Goal: Information Seeking & Learning: Learn about a topic

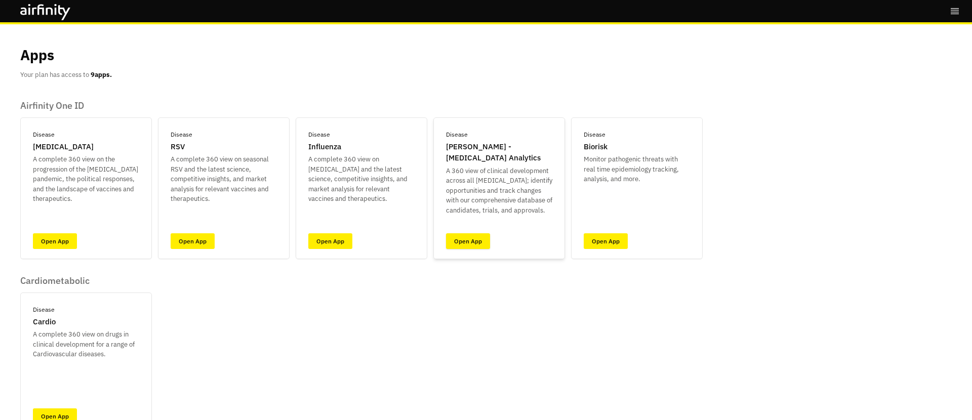
click at [468, 236] on link "Open App" at bounding box center [468, 241] width 44 height 16
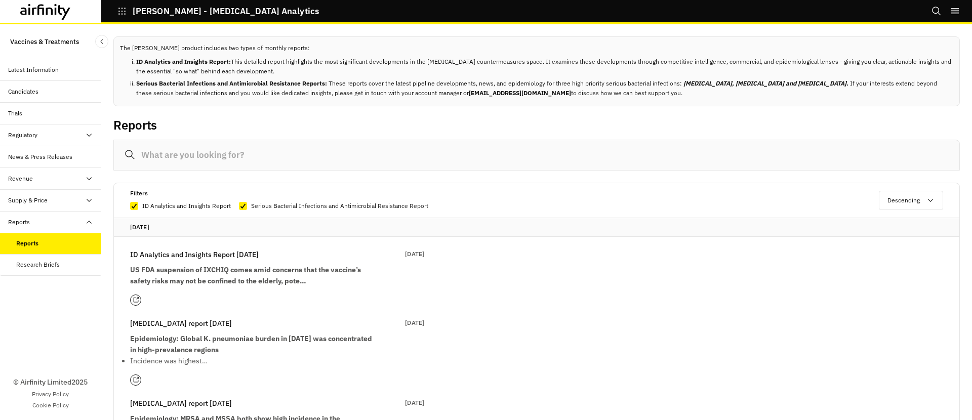
click at [282, 158] on input at bounding box center [536, 155] width 847 height 31
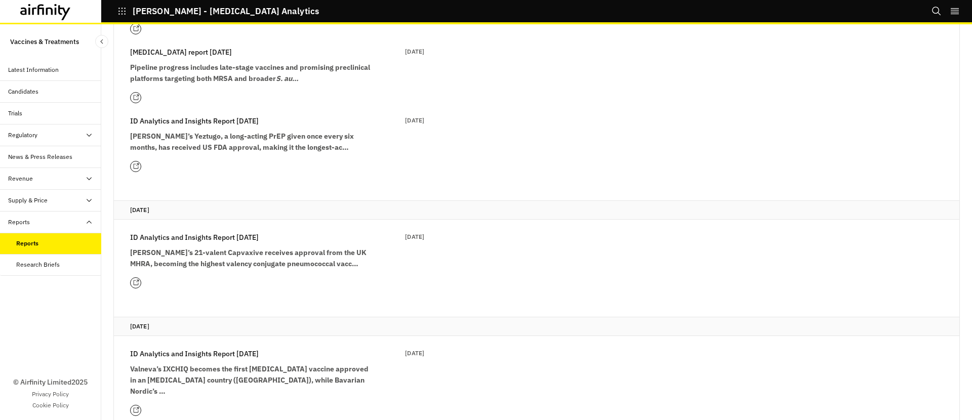
scroll to position [585, 0]
type input "[MEDICAL_DATA]"
click at [257, 137] on strong "[PERSON_NAME]’s Yeztugo, a long-acting PrEP given once every six months, has re…" at bounding box center [242, 141] width 224 height 20
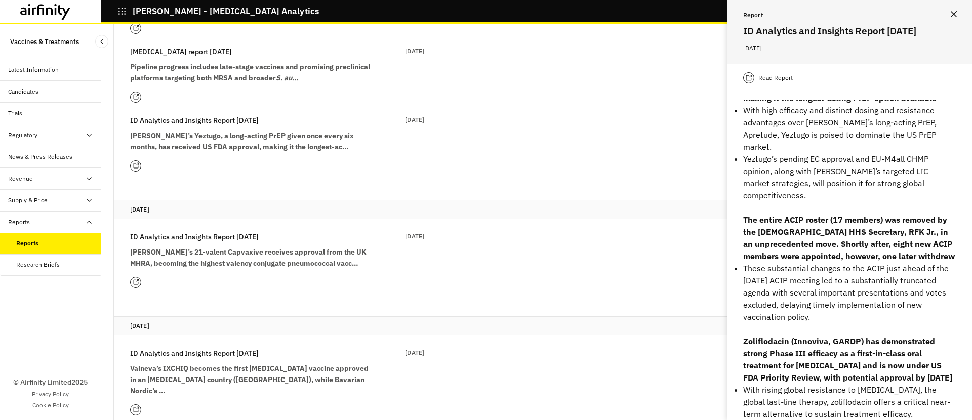
scroll to position [0, 0]
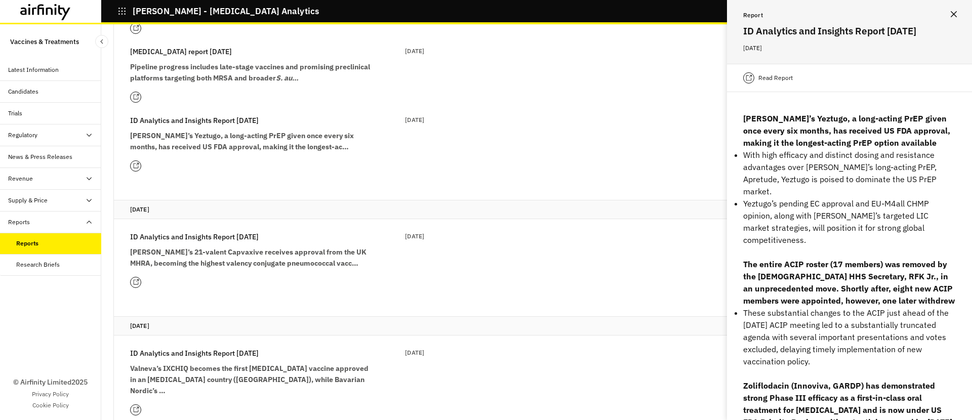
click at [767, 79] on p "Read Report" at bounding box center [776, 78] width 34 height 10
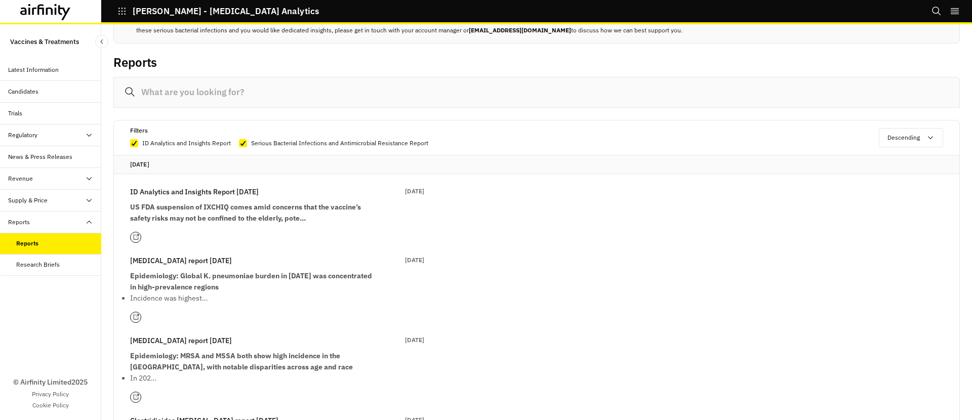
scroll to position [63, 0]
click at [260, 89] on input at bounding box center [536, 91] width 847 height 31
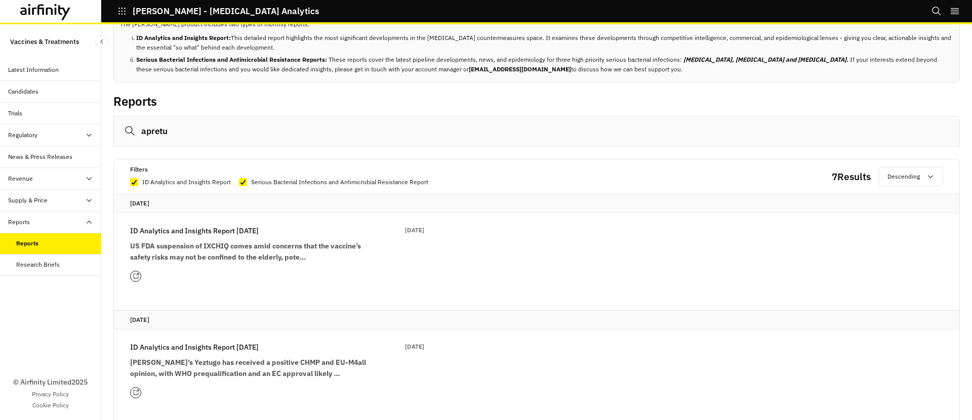
scroll to position [33, 0]
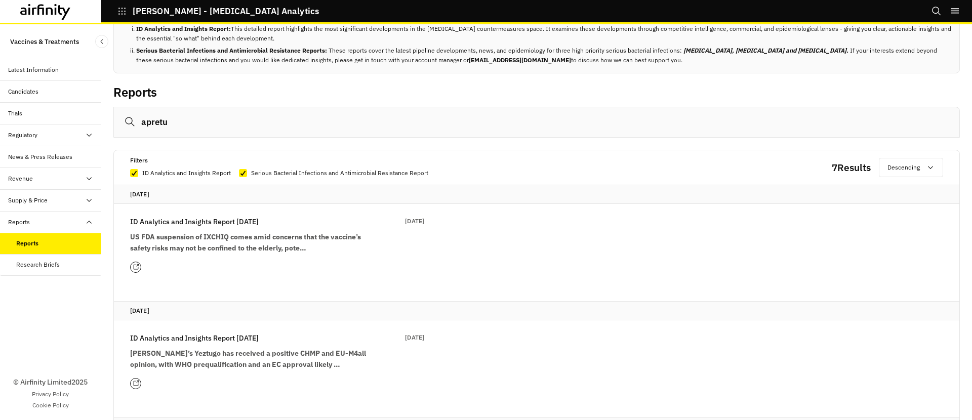
type input "apretu"
click at [258, 237] on strong "US FDA suspension of IXCHIQ comes amid concerns that the vaccine’s safety risks…" at bounding box center [245, 242] width 231 height 20
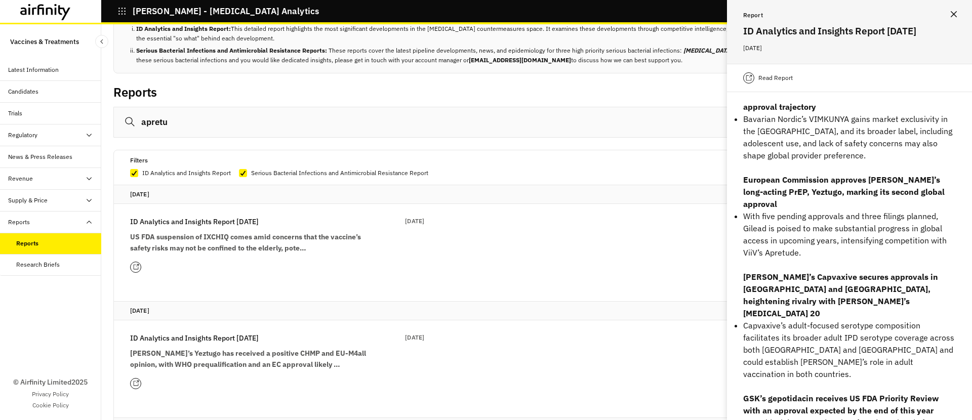
scroll to position [49, 0]
drag, startPoint x: 771, startPoint y: 103, endPoint x: 770, endPoint y: 97, distance: 5.6
click at [771, 92] on div "Read Report" at bounding box center [849, 78] width 245 height 28
click at [770, 83] on p "Read Report" at bounding box center [776, 78] width 34 height 10
